Goal: Task Accomplishment & Management: Manage account settings

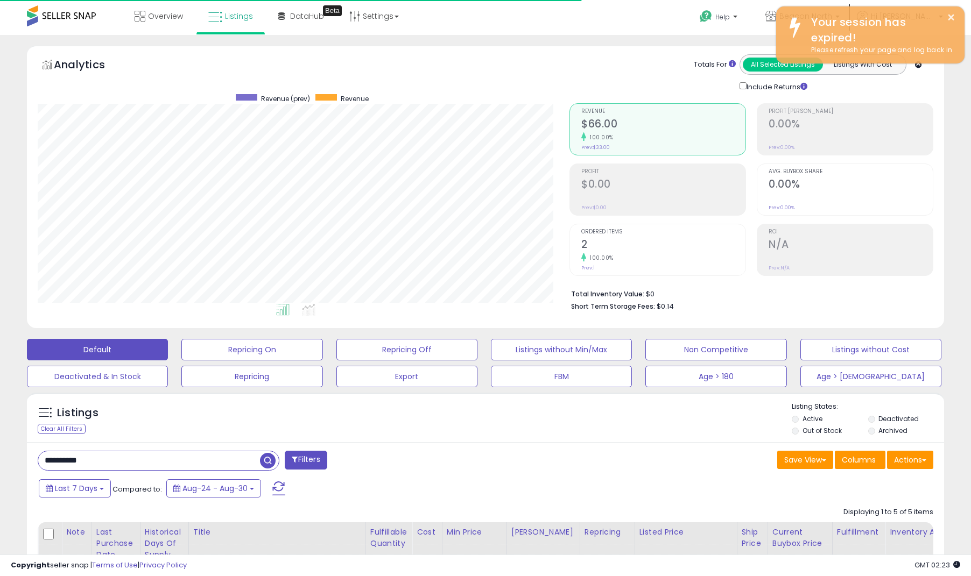
select select "**"
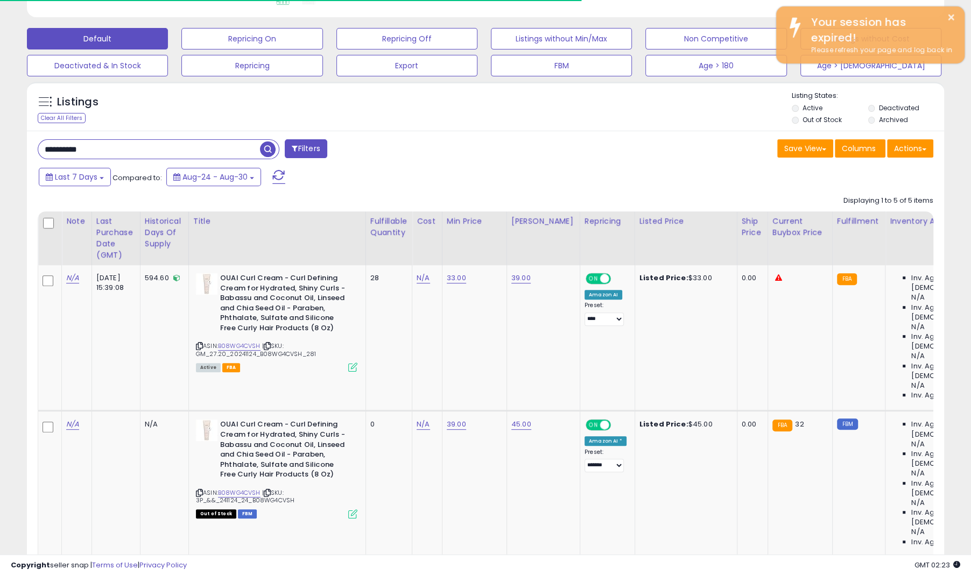
scroll to position [221, 532]
